Goal: Information Seeking & Learning: Learn about a topic

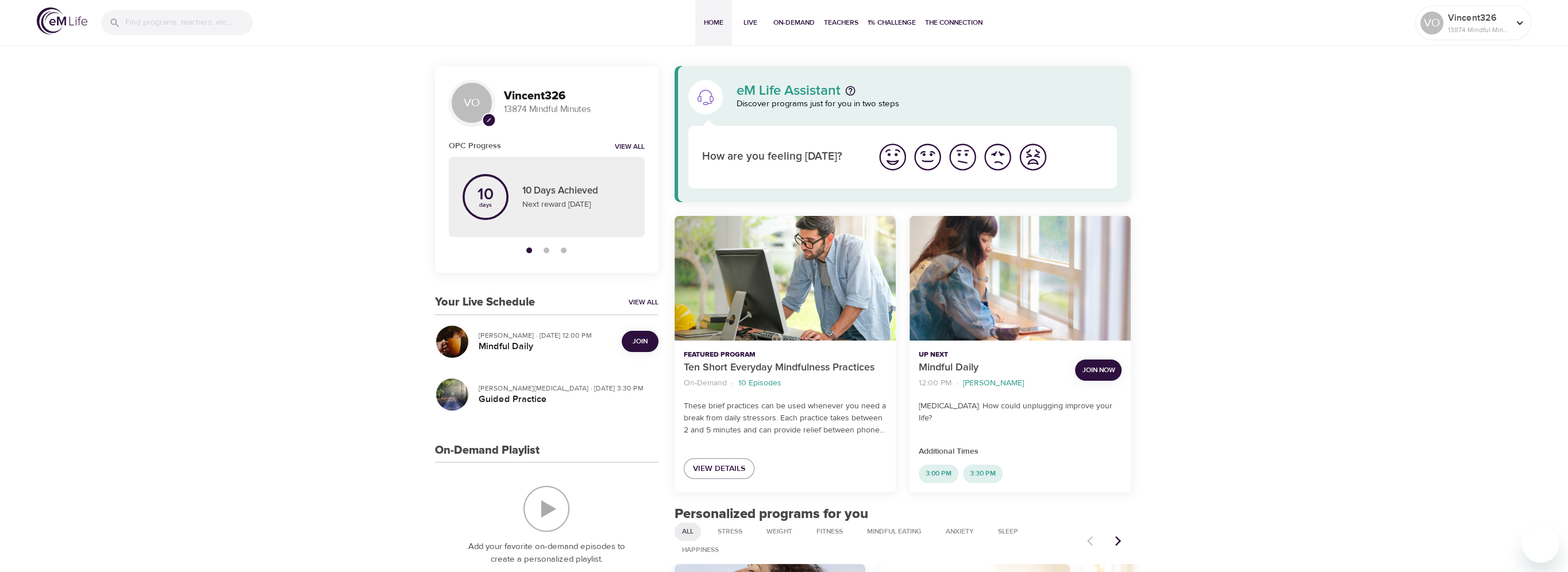
click at [633, 345] on span "Join" at bounding box center [640, 341] width 15 height 12
